Goal: Task Accomplishment & Management: Use online tool/utility

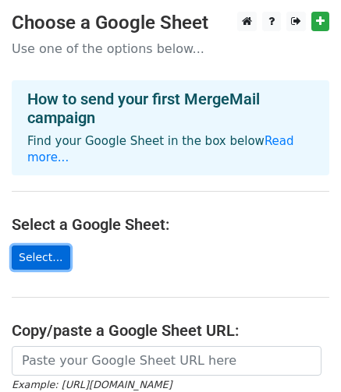
click at [45, 246] on link "Select..." at bounding box center [41, 258] width 59 height 24
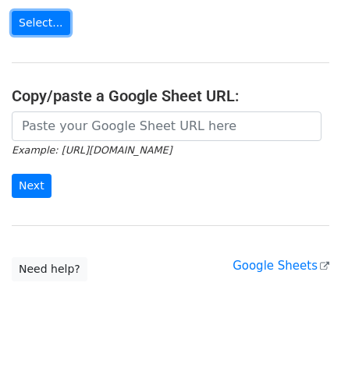
scroll to position [229, 0]
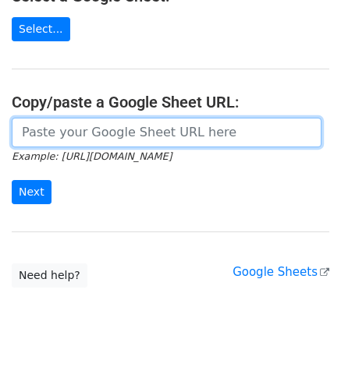
click at [114, 118] on input "url" at bounding box center [167, 133] width 310 height 30
click at [83, 118] on input "url" at bounding box center [167, 133] width 310 height 30
click at [156, 127] on input "url" at bounding box center [167, 133] width 310 height 30
click at [154, 118] on input "url" at bounding box center [167, 133] width 310 height 30
paste input "https://docs.google.com/spreadsheets/d/1ops6-hgQNahSzlCZ9DsvdIuTA-iRmeXn/edit?u…"
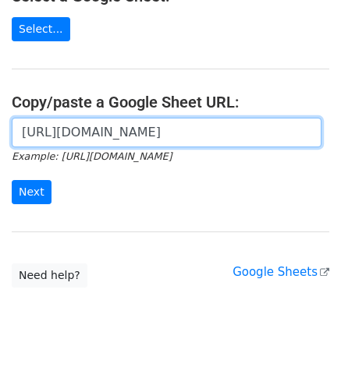
scroll to position [0, 526]
type input "https://docs.google.com/spreadsheets/d/1ops6-hgQNahSzlCZ9DsvdIuTA-iRmeXn/edit?u…"
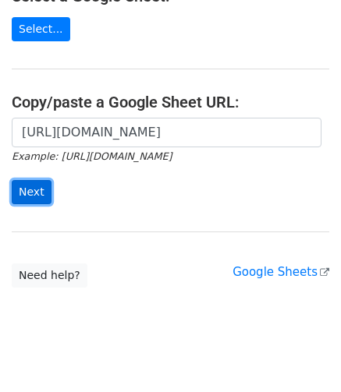
click at [23, 180] on input "Next" at bounding box center [32, 192] width 40 height 24
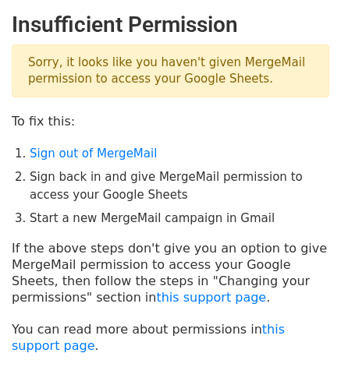
click at [147, 89] on p "Sorry, it looks like you haven't given MergeMail permission to access your Goog…" at bounding box center [170, 70] width 317 height 53
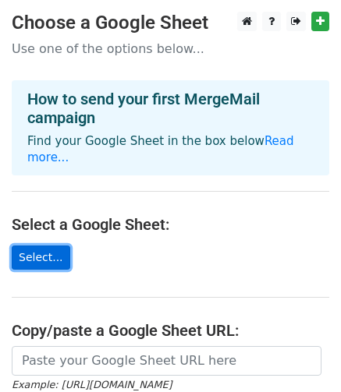
click at [46, 246] on link "Select..." at bounding box center [41, 258] width 59 height 24
click at [45, 246] on link "Select..." at bounding box center [41, 258] width 59 height 24
click at [30, 247] on link "Select..." at bounding box center [41, 258] width 59 height 24
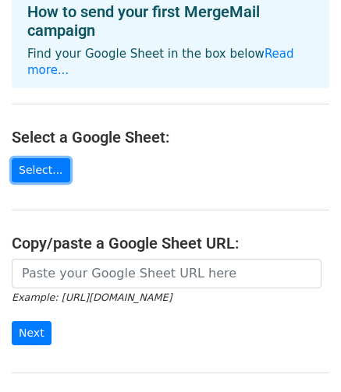
scroll to position [156, 0]
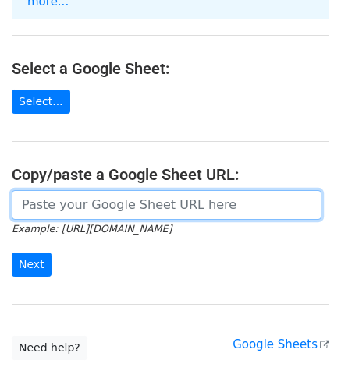
click at [92, 196] on input "url" at bounding box center [167, 205] width 310 height 30
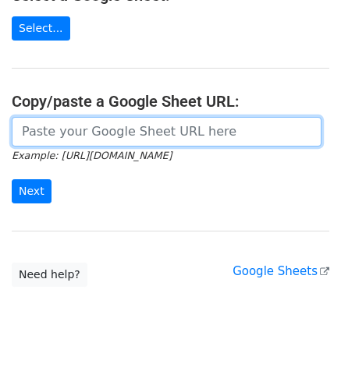
scroll to position [0, 0]
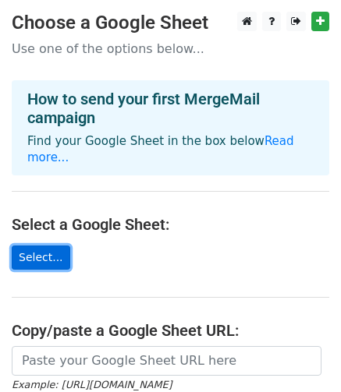
click at [49, 246] on link "Select..." at bounding box center [41, 258] width 59 height 24
click at [27, 246] on link "Select..." at bounding box center [41, 258] width 59 height 24
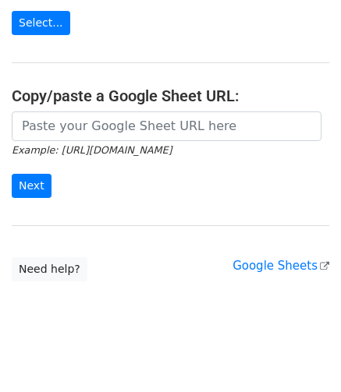
scroll to position [229, 0]
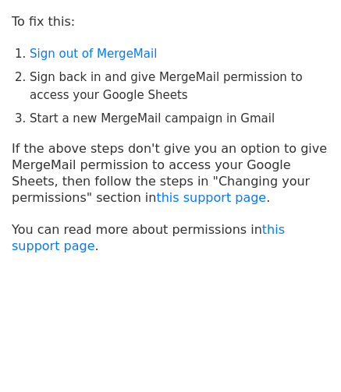
scroll to position [101, 0]
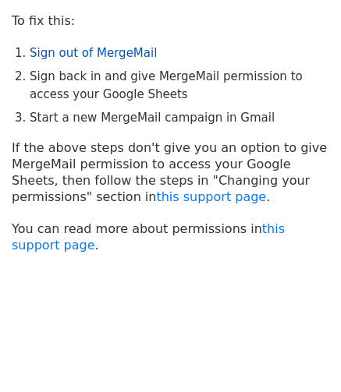
click at [88, 53] on link "Sign out of MergeMail" at bounding box center [93, 53] width 127 height 14
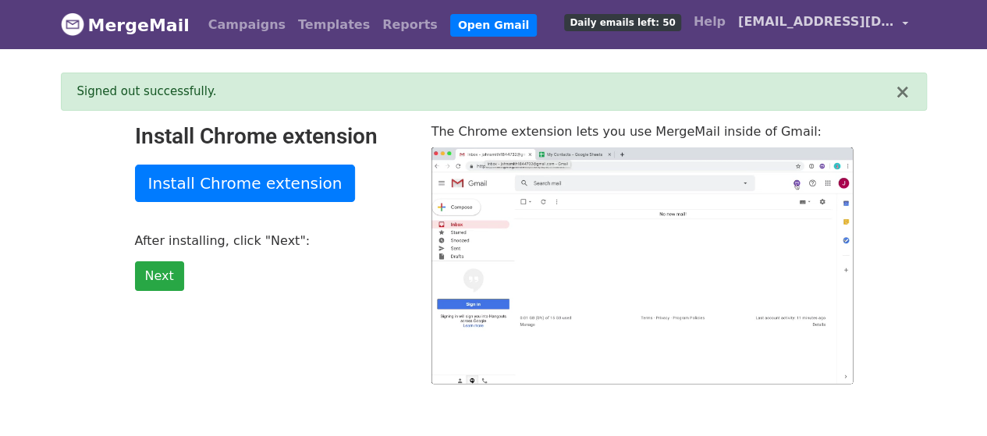
click at [900, 30] on link "[EMAIL_ADDRESS][DOMAIN_NAME]" at bounding box center [823, 24] width 183 height 37
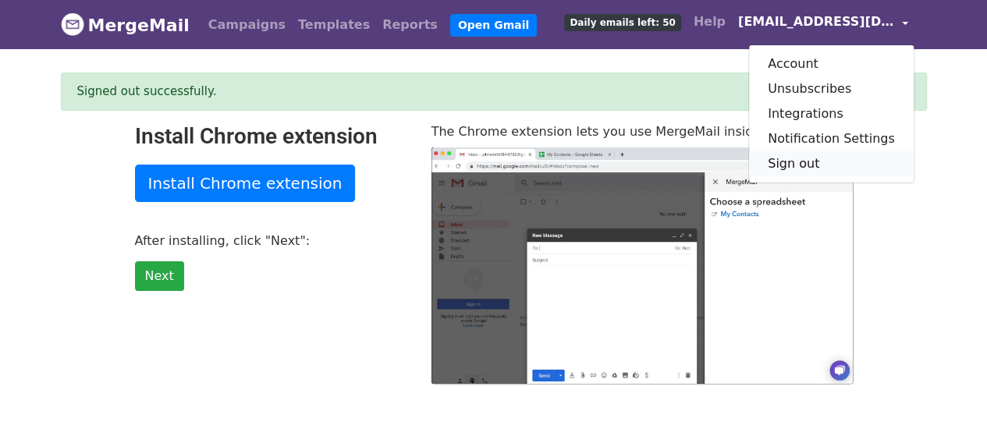
click at [811, 165] on link "Sign out" at bounding box center [831, 163] width 165 height 25
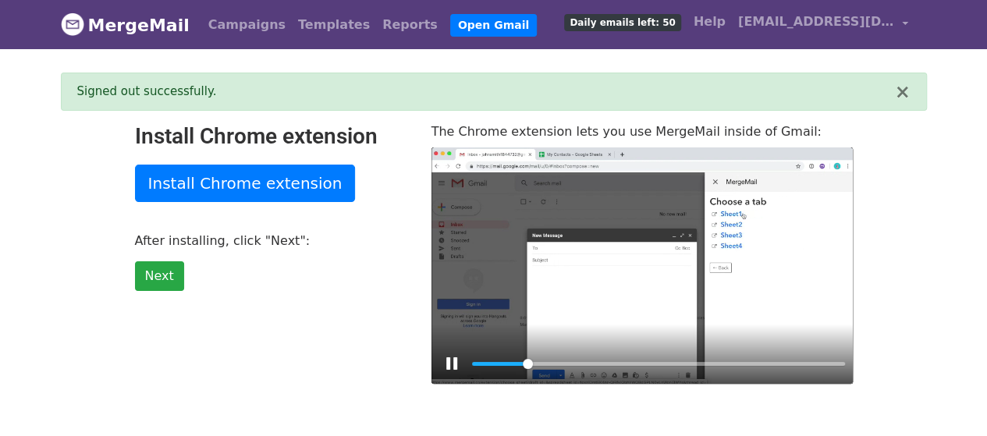
type input "15"
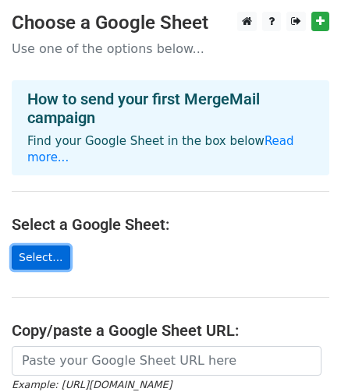
click at [41, 246] on link "Select..." at bounding box center [41, 258] width 59 height 24
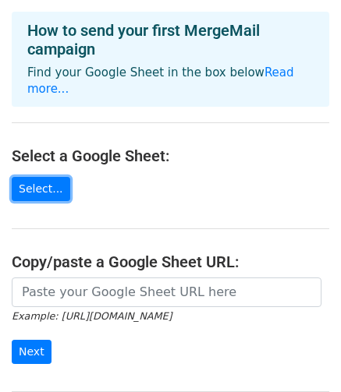
scroll to position [156, 0]
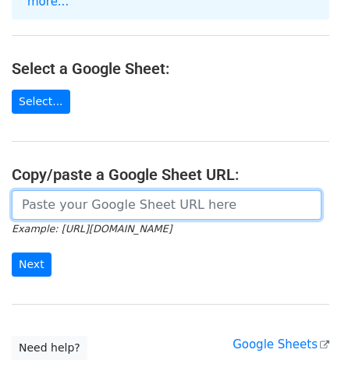
click at [126, 190] on input "url" at bounding box center [167, 205] width 310 height 30
paste input "https://drive.google.com/drive/u/0/home"
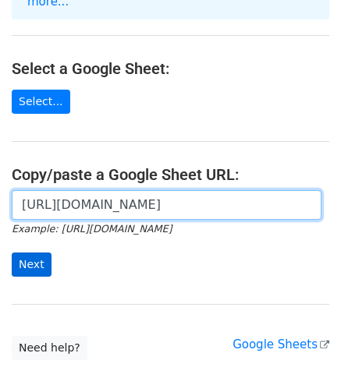
type input "https://drive.google.com/drive/u/0/home"
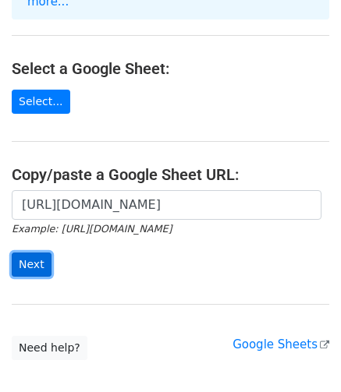
click at [24, 253] on input "Next" at bounding box center [32, 265] width 40 height 24
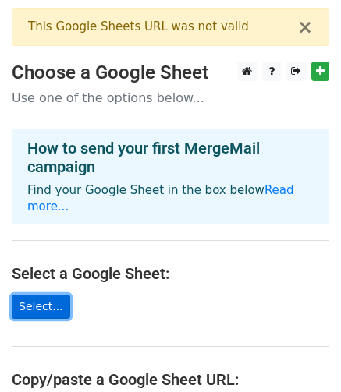
click at [42, 295] on link "Select..." at bounding box center [41, 307] width 59 height 24
click at [31, 295] on link "Select..." at bounding box center [41, 307] width 59 height 24
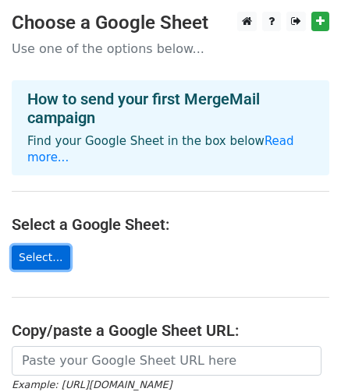
click at [43, 246] on link "Select..." at bounding box center [41, 258] width 59 height 24
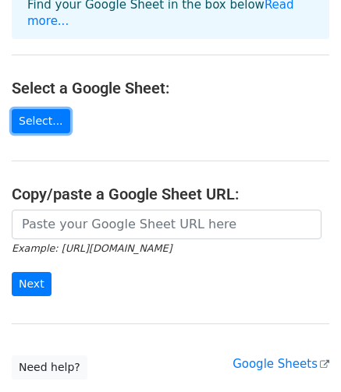
scroll to position [229, 0]
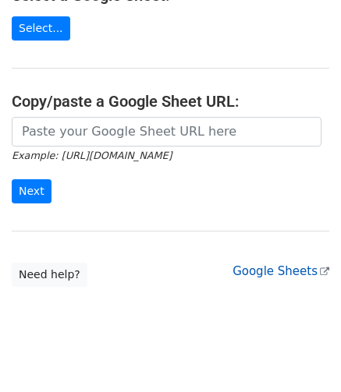
click at [276, 264] on link "Google Sheets" at bounding box center [280, 271] width 97 height 14
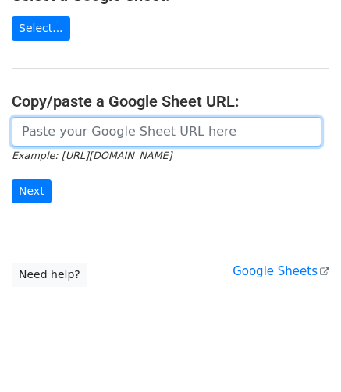
click at [80, 124] on input "url" at bounding box center [167, 132] width 310 height 30
paste input "https://docs.google.com/spreadsheets/d/1zEftATzNSkX9fcV2QEBrs7AiI36xmXKZ/edit?r…"
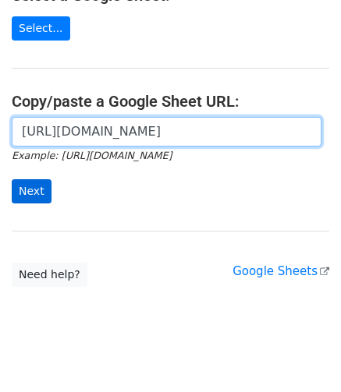
scroll to position [0, 239]
type input "https://docs.google.com/spreadsheets/d/1zEftATzNSkX9fcV2QEBrs7AiI36xmXKZ/edit?r…"
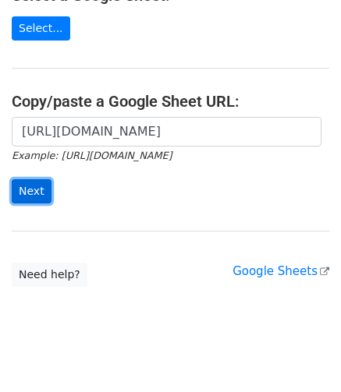
click at [35, 179] on input "Next" at bounding box center [32, 191] width 40 height 24
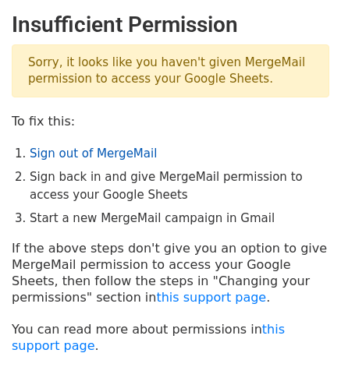
click at [124, 158] on link "Sign out of MergeMail" at bounding box center [93, 154] width 127 height 14
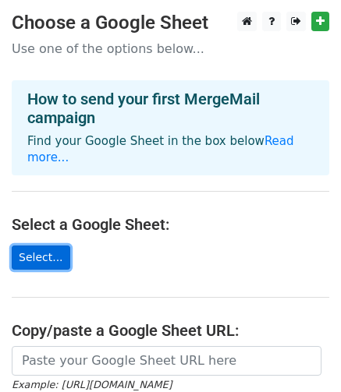
click at [40, 246] on link "Select..." at bounding box center [41, 258] width 59 height 24
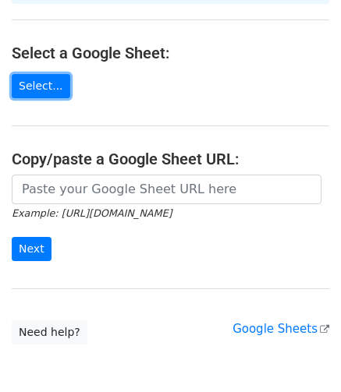
scroll to position [151, 0]
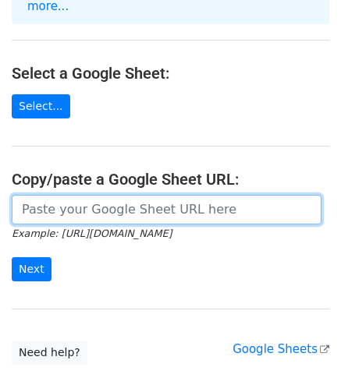
click at [132, 196] on input "url" at bounding box center [167, 210] width 310 height 30
paste input "GUNDI RAMESH ACHARYA"
type input "GUNDI RAMESH ACHARYA"
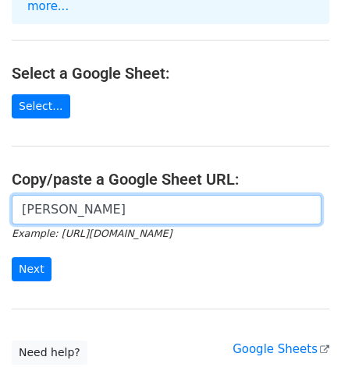
drag, startPoint x: 191, startPoint y: 183, endPoint x: -407, endPoint y: 189, distance: 598.3
click at [0, 189] on html "Choose a Google Sheet Use one of the options below... How to send your first Me…" at bounding box center [170, 169] width 341 height 641
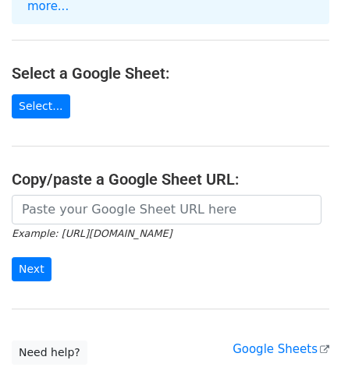
click at [167, 246] on form "Example: https://docs.google.com/spreadsheets/d/abc/edit Next" at bounding box center [170, 238] width 317 height 87
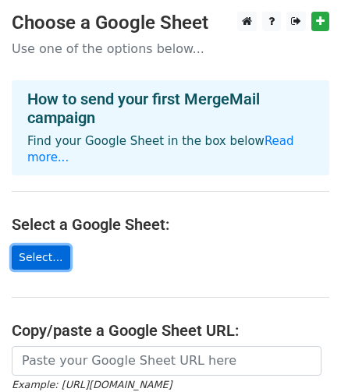
click at [44, 246] on link "Select..." at bounding box center [41, 258] width 59 height 24
click at [38, 246] on link "Select..." at bounding box center [41, 258] width 59 height 24
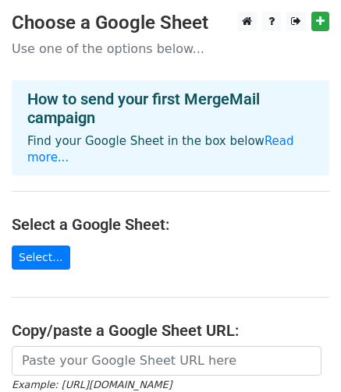
click at [106, 215] on h4 "Select a Google Sheet:" at bounding box center [170, 224] width 317 height 19
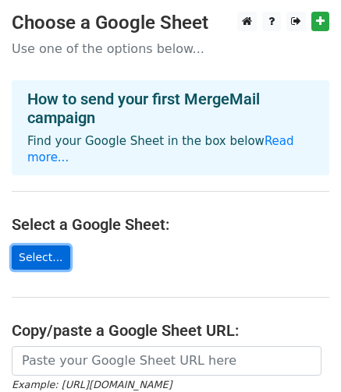
click at [30, 246] on link "Select..." at bounding box center [41, 258] width 59 height 24
click at [48, 246] on link "Select..." at bounding box center [41, 258] width 59 height 24
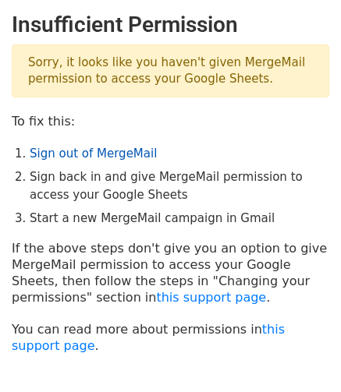
click at [103, 150] on link "Sign out of MergeMail" at bounding box center [93, 154] width 127 height 14
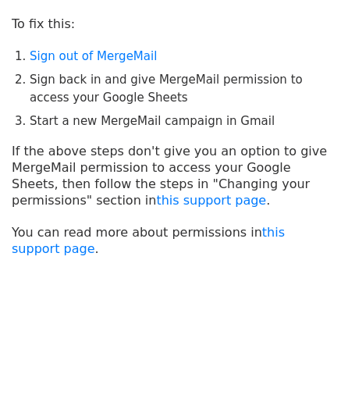
scroll to position [94, 0]
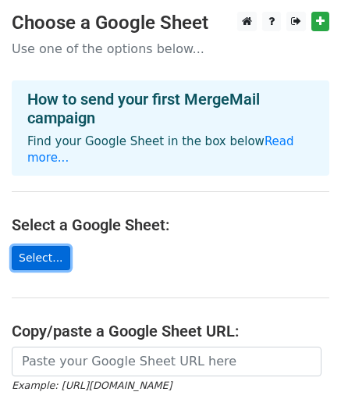
click at [53, 246] on link "Select..." at bounding box center [41, 258] width 59 height 24
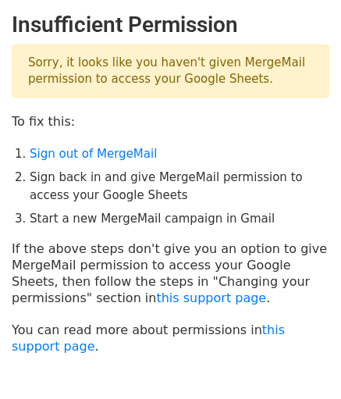
scroll to position [94, 0]
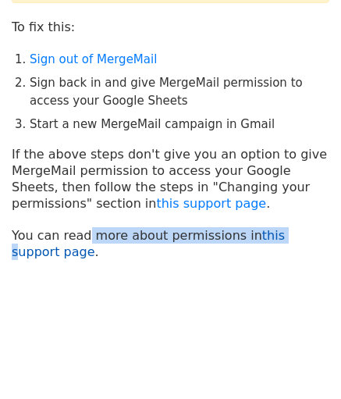
drag, startPoint x: 77, startPoint y: 230, endPoint x: 256, endPoint y: 250, distance: 179.7
click at [262, 236] on p "You can read more about permissions in this support page ." at bounding box center [170, 243] width 317 height 33
click at [193, 296] on body "Insufficient Permission Sorry, it looks like you haven't given MergeMail permis…" at bounding box center [170, 127] width 341 height 420
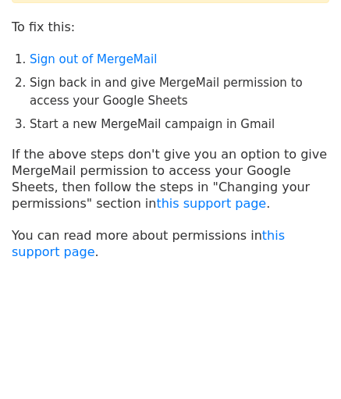
scroll to position [0, 0]
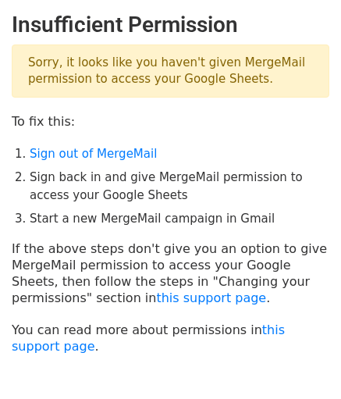
drag, startPoint x: 209, startPoint y: 90, endPoint x: 245, endPoint y: 94, distance: 36.2
click at [245, 94] on p "Sorry, it looks like you haven't given MergeMail permission to access your Goog…" at bounding box center [170, 70] width 317 height 53
click at [227, 125] on p "To fix this:" at bounding box center [170, 121] width 317 height 16
drag, startPoint x: 64, startPoint y: 62, endPoint x: 258, endPoint y: 91, distance: 196.5
click at [258, 91] on p "Sorry, it looks like you haven't given MergeMail permission to access your Goog…" at bounding box center [170, 70] width 317 height 53
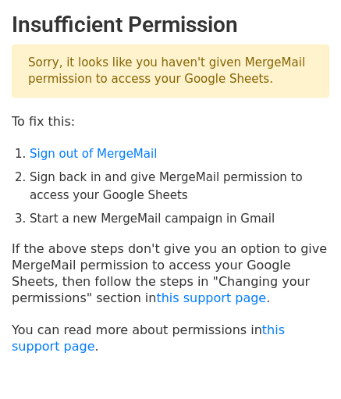
click at [259, 112] on main "Insufficient Permission Sorry, it looks like you haven't given MergeMail permis…" at bounding box center [170, 183] width 341 height 342
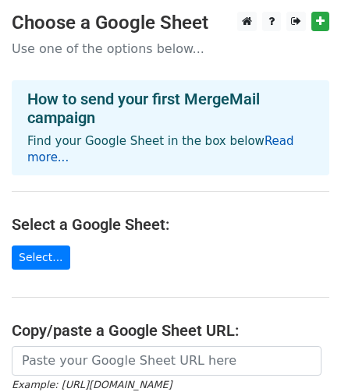
click at [276, 140] on link "Read more..." at bounding box center [160, 149] width 267 height 30
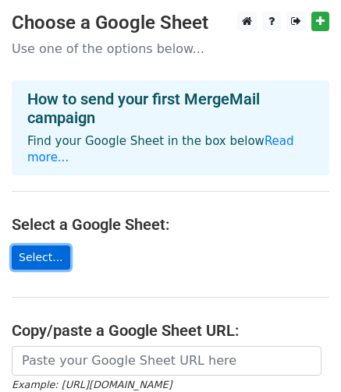
click at [36, 246] on link "Select..." at bounding box center [41, 258] width 59 height 24
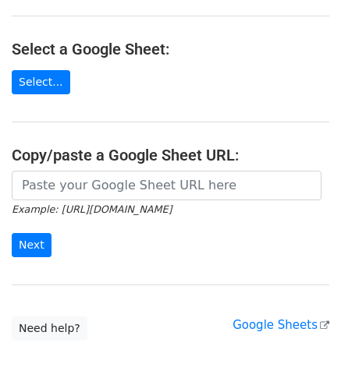
scroll to position [151, 0]
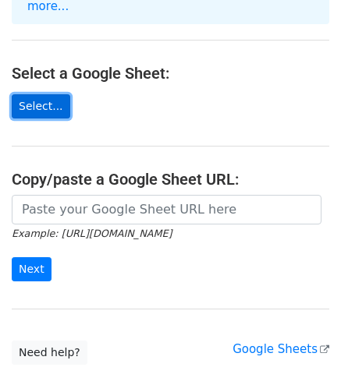
click at [27, 94] on link "Select..." at bounding box center [41, 106] width 59 height 24
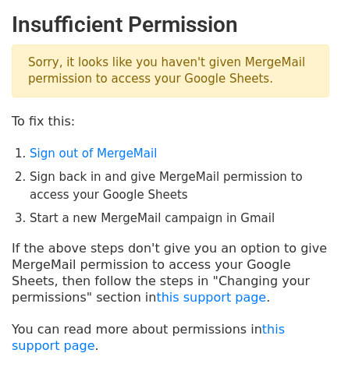
drag, startPoint x: 48, startPoint y: 66, endPoint x: 257, endPoint y: 83, distance: 209.7
click at [257, 82] on p "Sorry, it looks like you haven't given MergeMail permission to access your Goog…" at bounding box center [170, 70] width 317 height 53
click at [256, 105] on main "Insufficient Permission Sorry, it looks like you haven't given MergeMail permis…" at bounding box center [170, 183] width 341 height 342
